Goal: Information Seeking & Learning: Learn about a topic

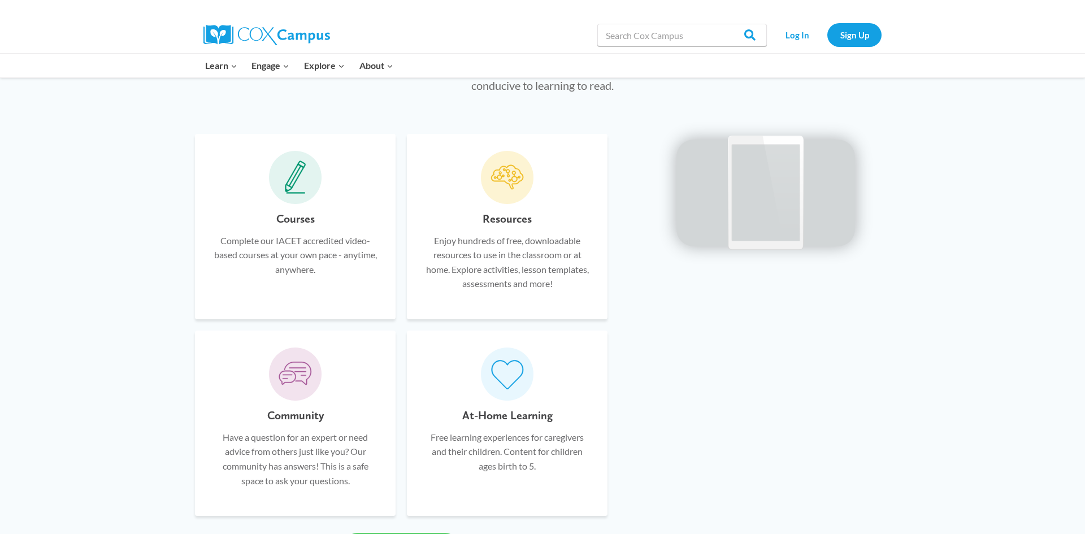
scroll to position [707, 0]
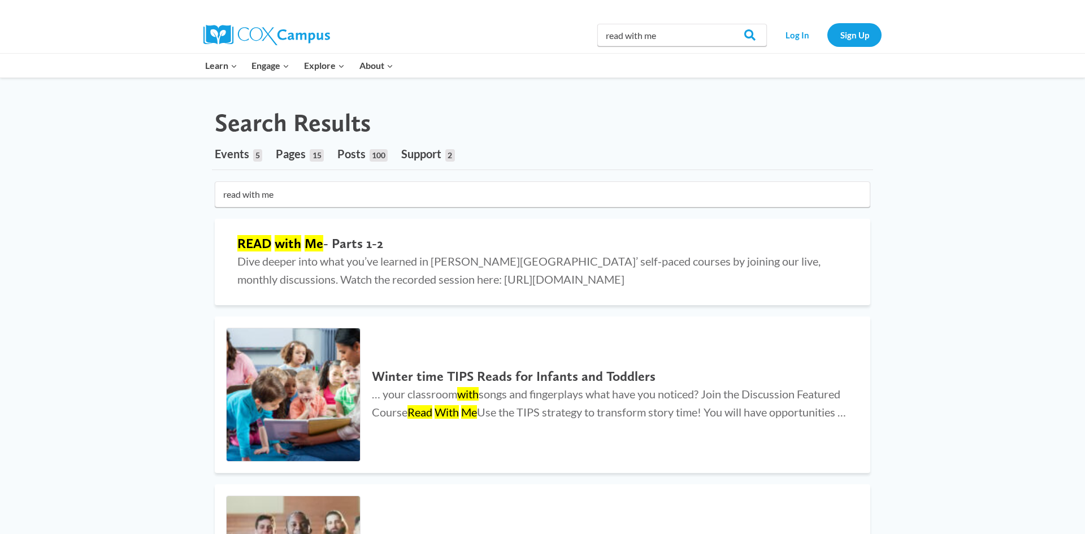
scroll to position [3, 0]
click at [311, 243] on mark "Me" at bounding box center [314, 244] width 19 height 16
click at [751, 34] on input "Search" at bounding box center [745, 35] width 44 height 23
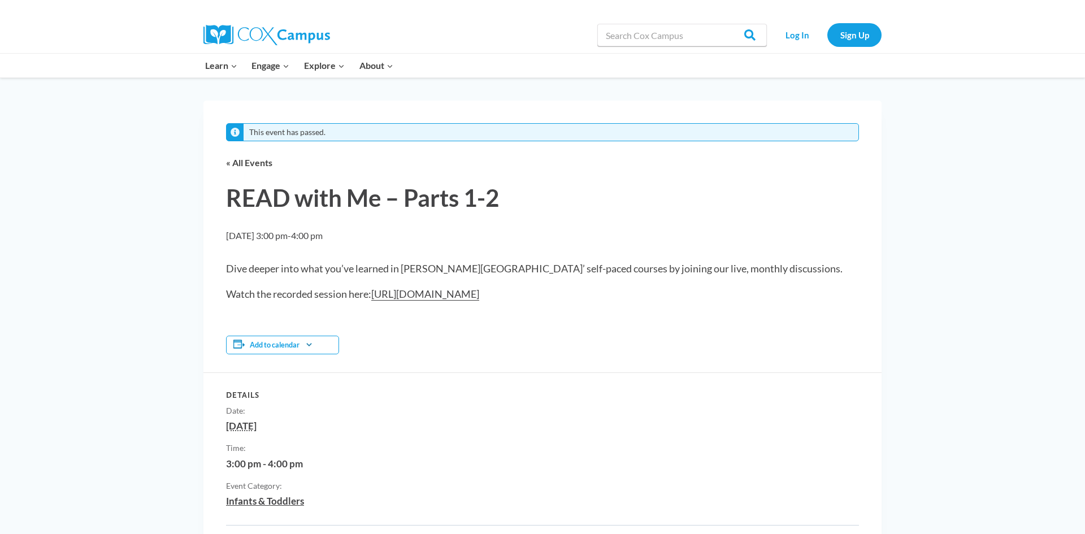
click at [318, 200] on h1 "READ with Me – Parts 1-2" at bounding box center [542, 198] width 633 height 33
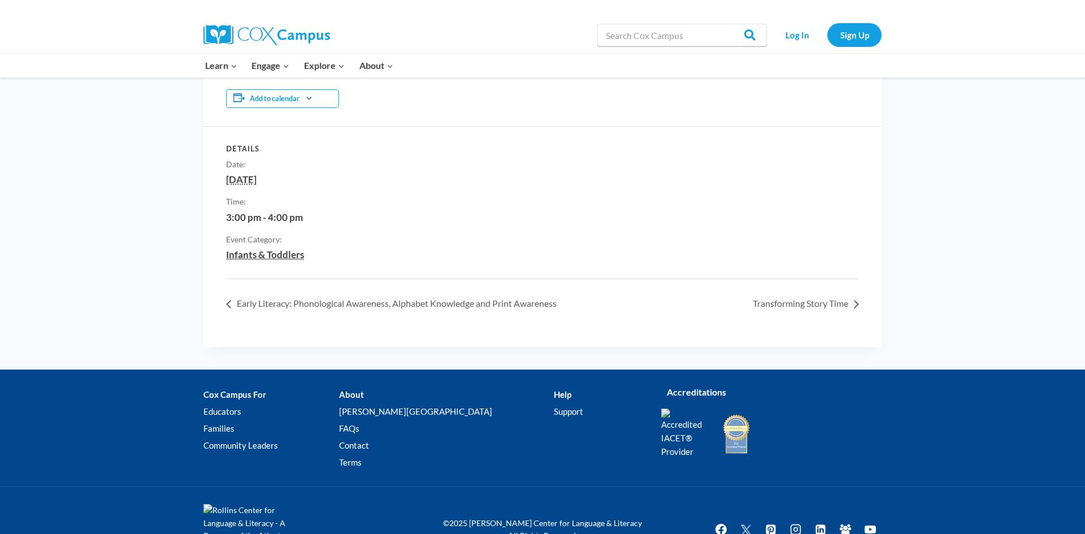
scroll to position [284, 0]
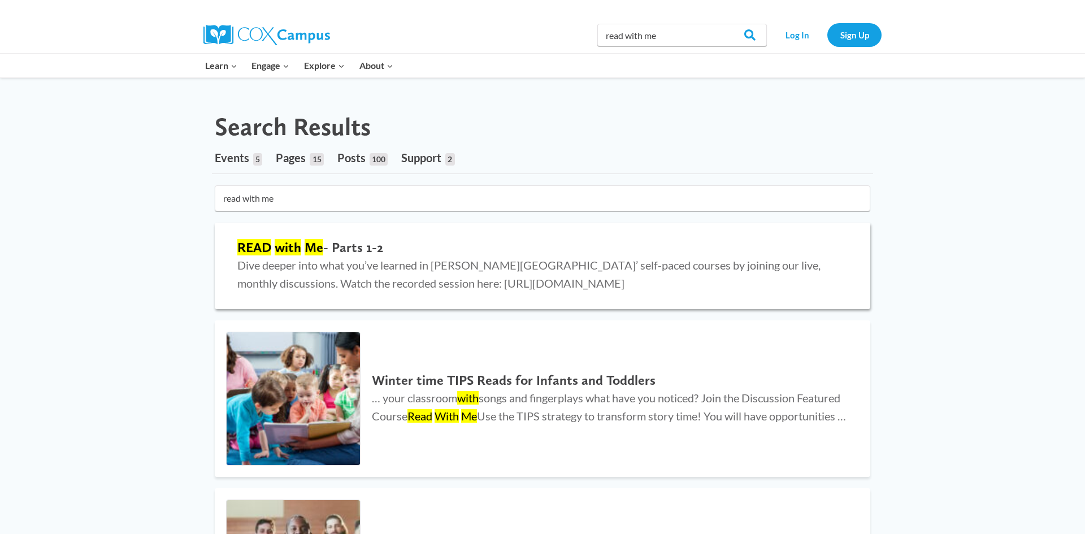
click at [295, 250] on mark "with" at bounding box center [288, 247] width 27 height 16
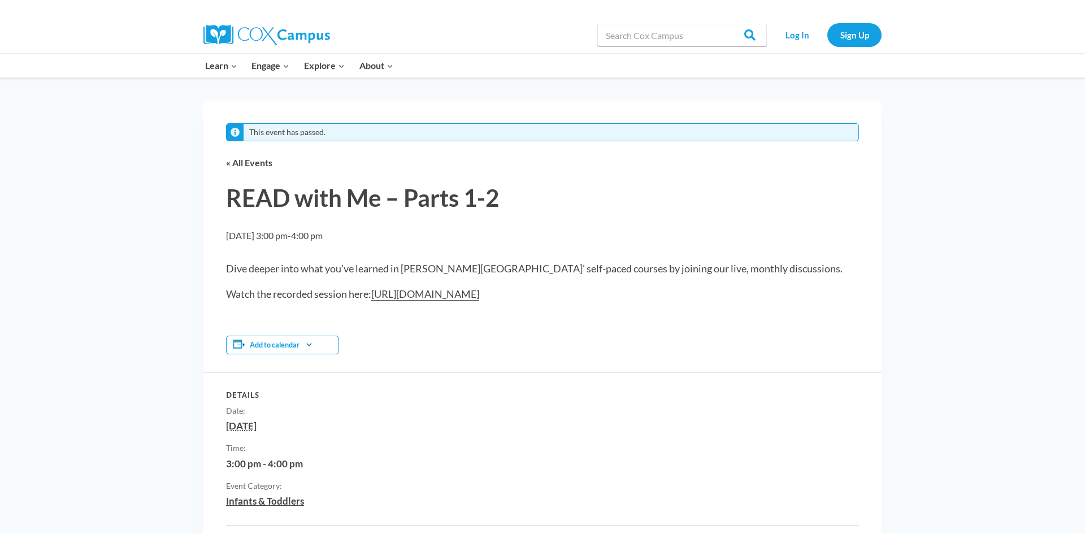
click at [363, 193] on h1 "READ with Me – Parts 1-2" at bounding box center [542, 198] width 633 height 33
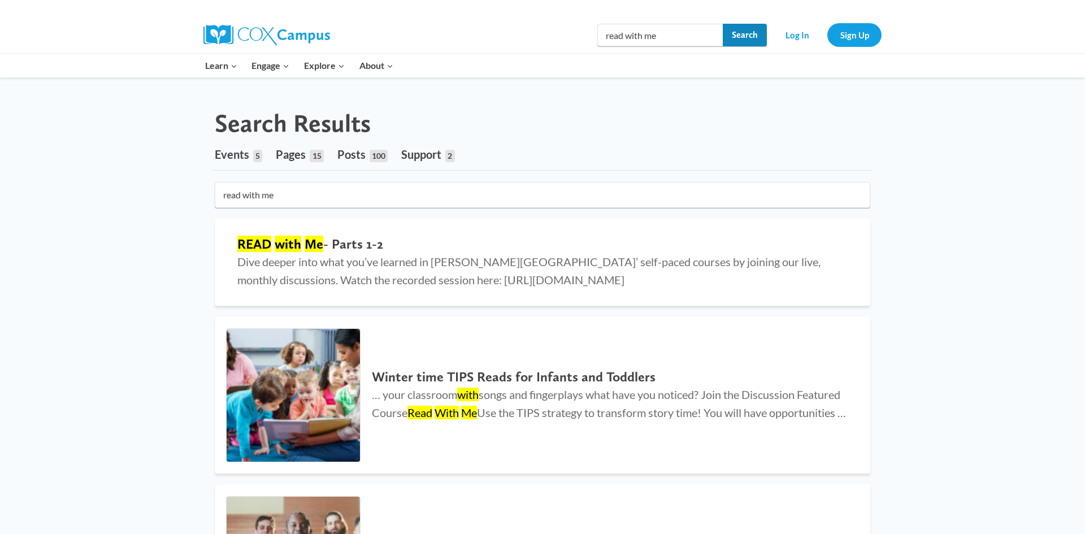
click at [750, 32] on input "Search" at bounding box center [745, 35] width 44 height 23
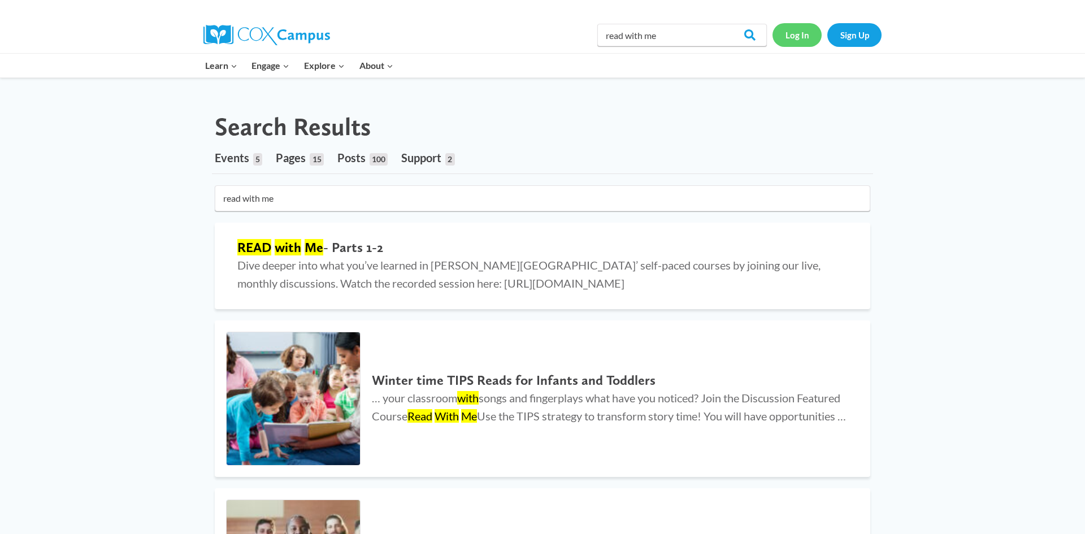
click at [793, 31] on link "Log In" at bounding box center [797, 34] width 49 height 23
